Goal: Check status

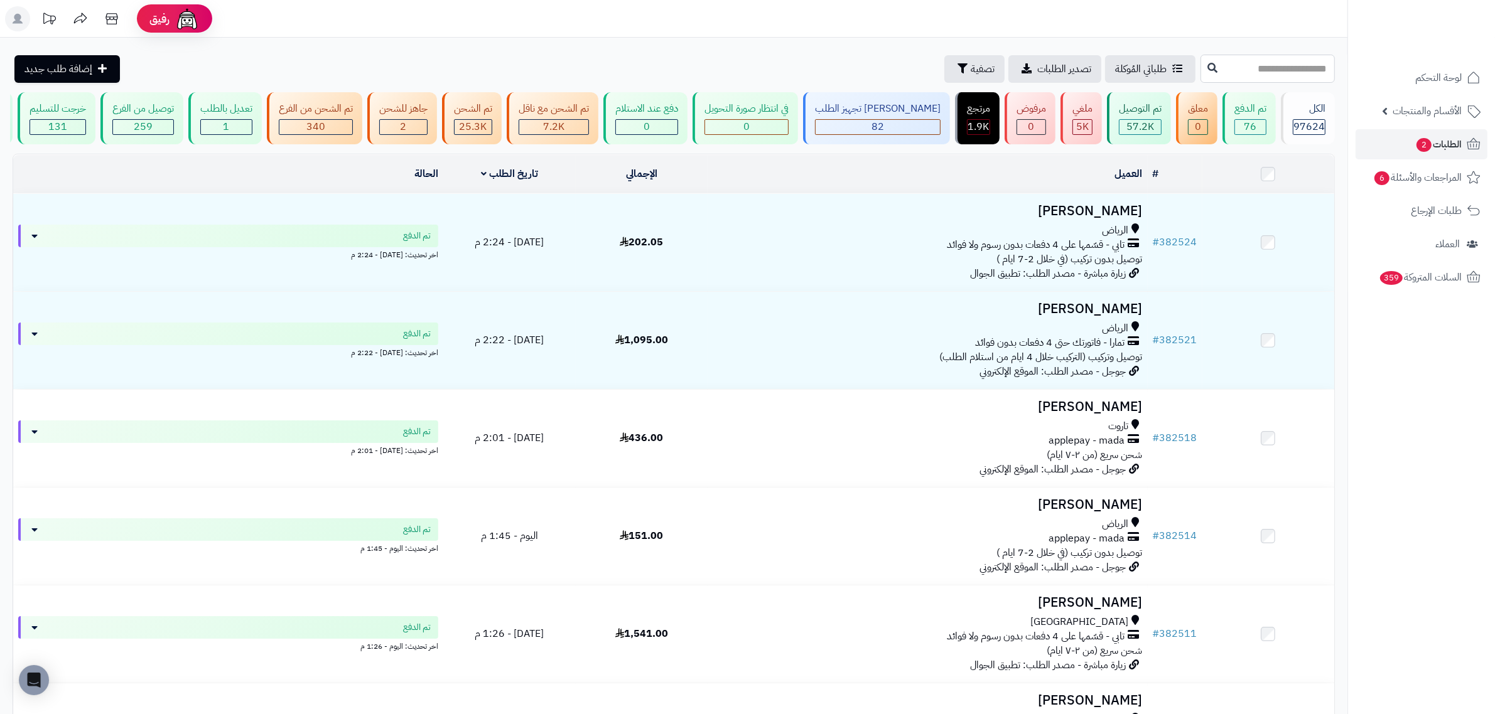
click at [1200, 77] on input "text" at bounding box center [1267, 69] width 134 height 28
paste input "******"
type input "******"
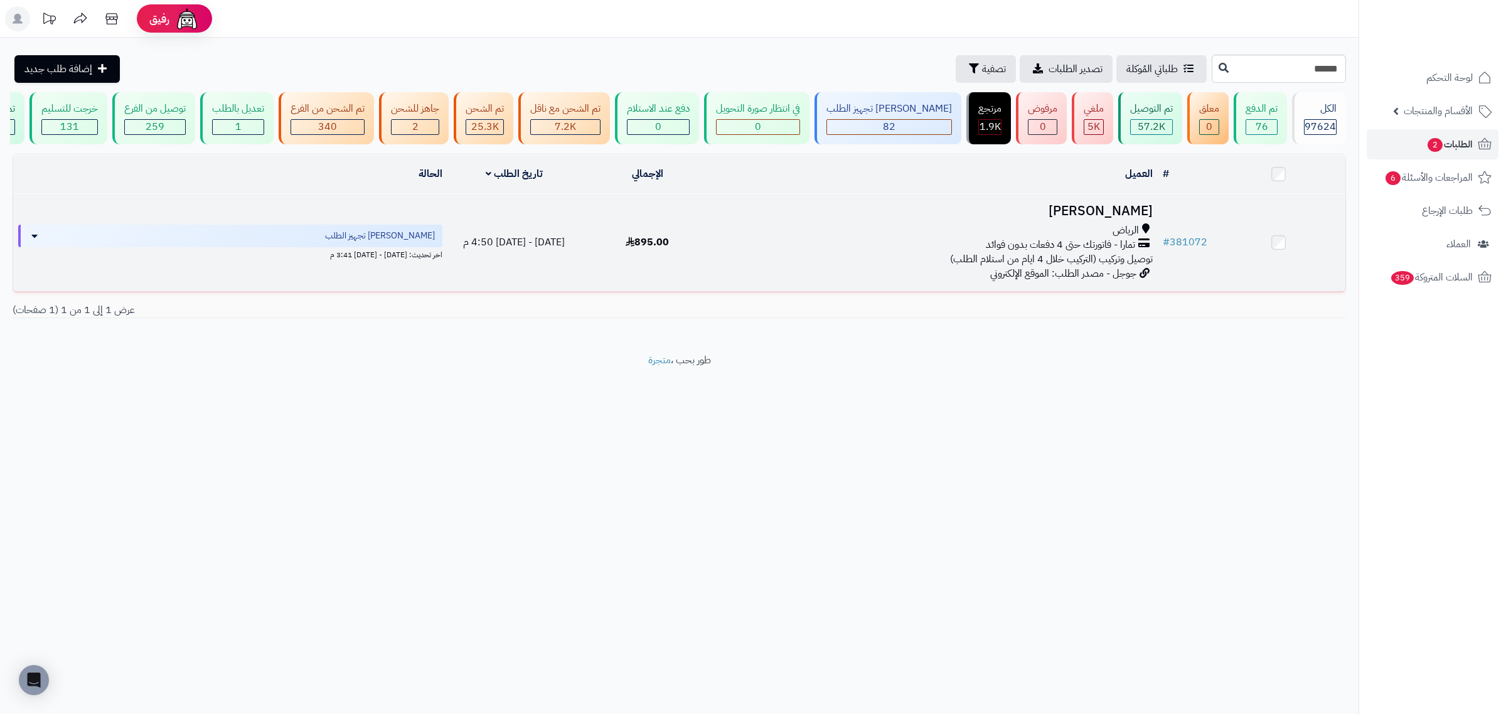
click at [1093, 218] on h3 "[PERSON_NAME]" at bounding box center [936, 211] width 434 height 14
